Goal: Transaction & Acquisition: Book appointment/travel/reservation

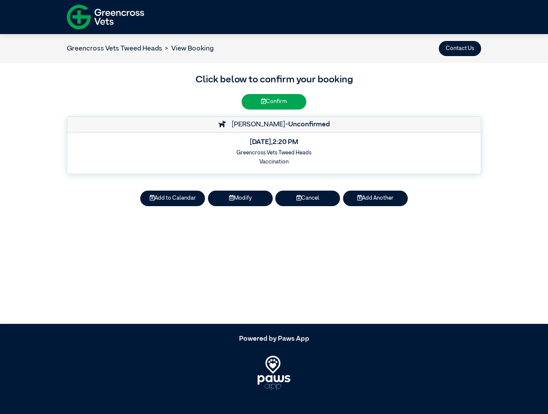
click at [460, 48] on button "Contact Us" at bounding box center [460, 48] width 42 height 15
click at [173, 198] on button "Add to Calendar" at bounding box center [172, 198] width 65 height 15
click at [240, 198] on button "Modify" at bounding box center [240, 198] width 65 height 15
click at [308, 198] on button "Cancel" at bounding box center [307, 198] width 65 height 15
click at [375, 198] on button "Add Another" at bounding box center [375, 198] width 65 height 15
